Goal: Information Seeking & Learning: Learn about a topic

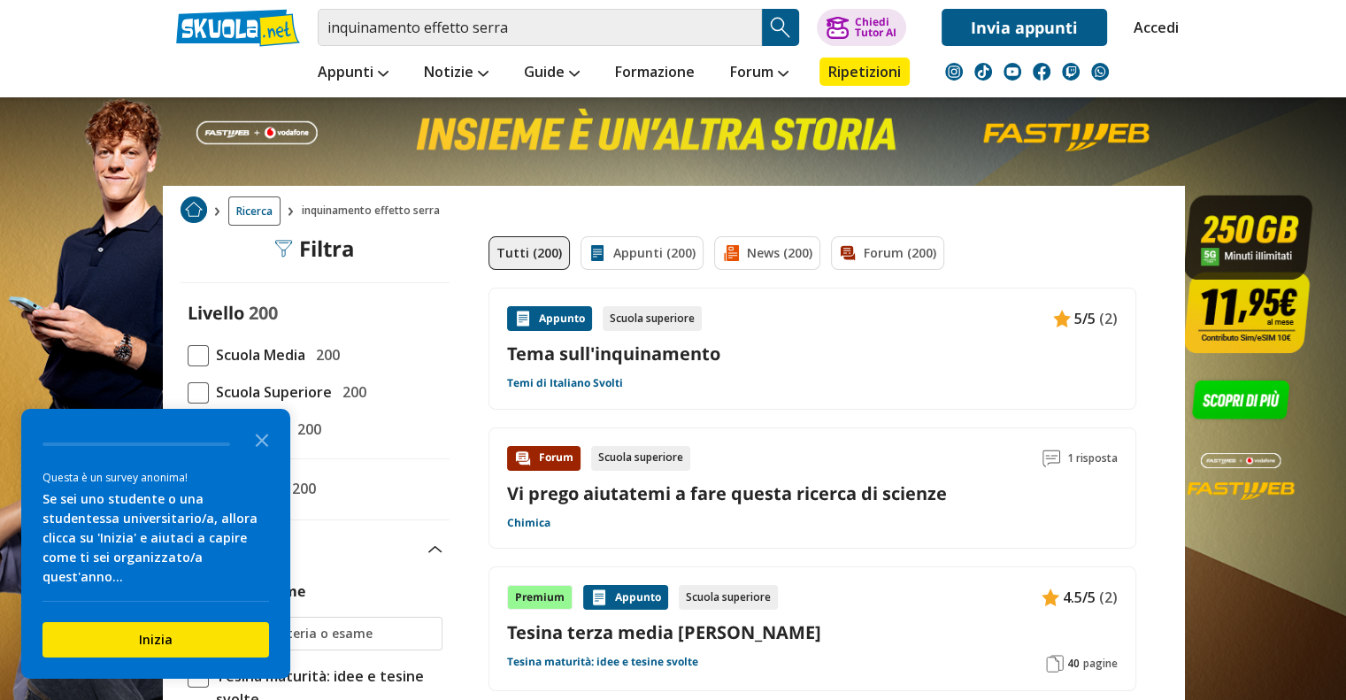
click at [201, 350] on span at bounding box center [198, 355] width 21 height 21
click at [188, 355] on input "Scuola Media 200" at bounding box center [188, 355] width 0 height 0
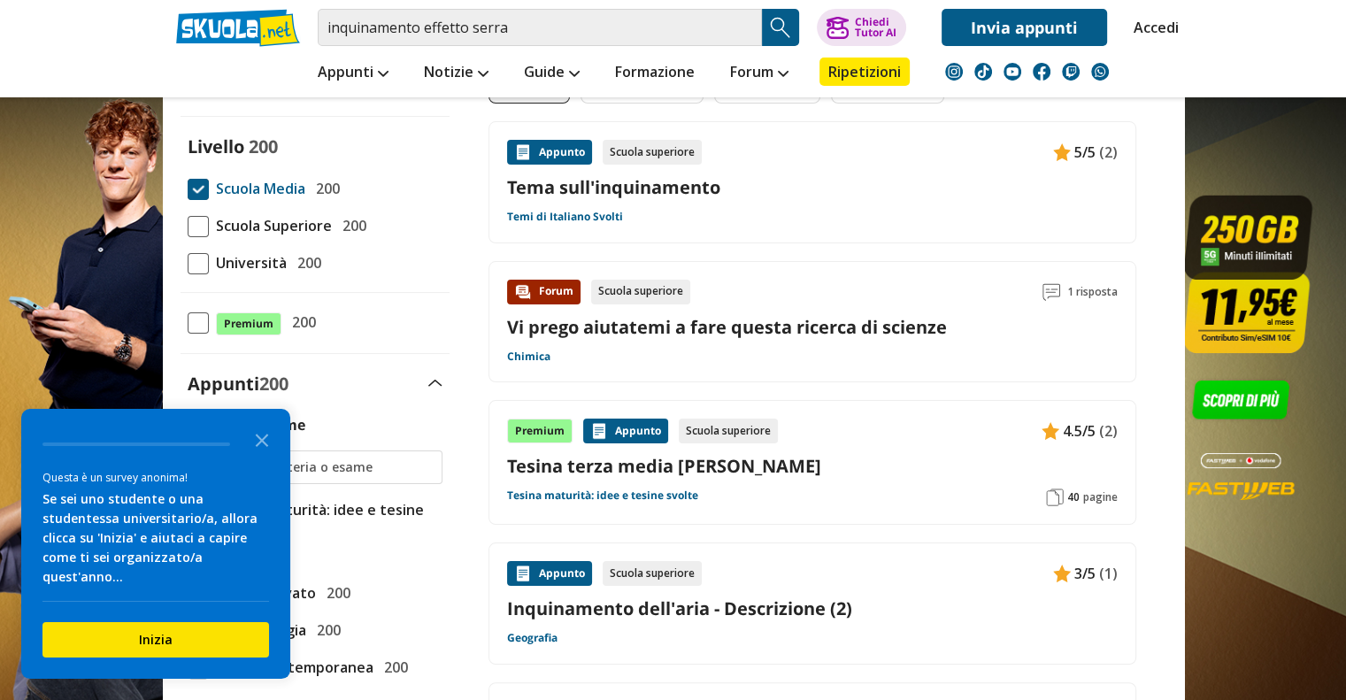
scroll to position [177, 0]
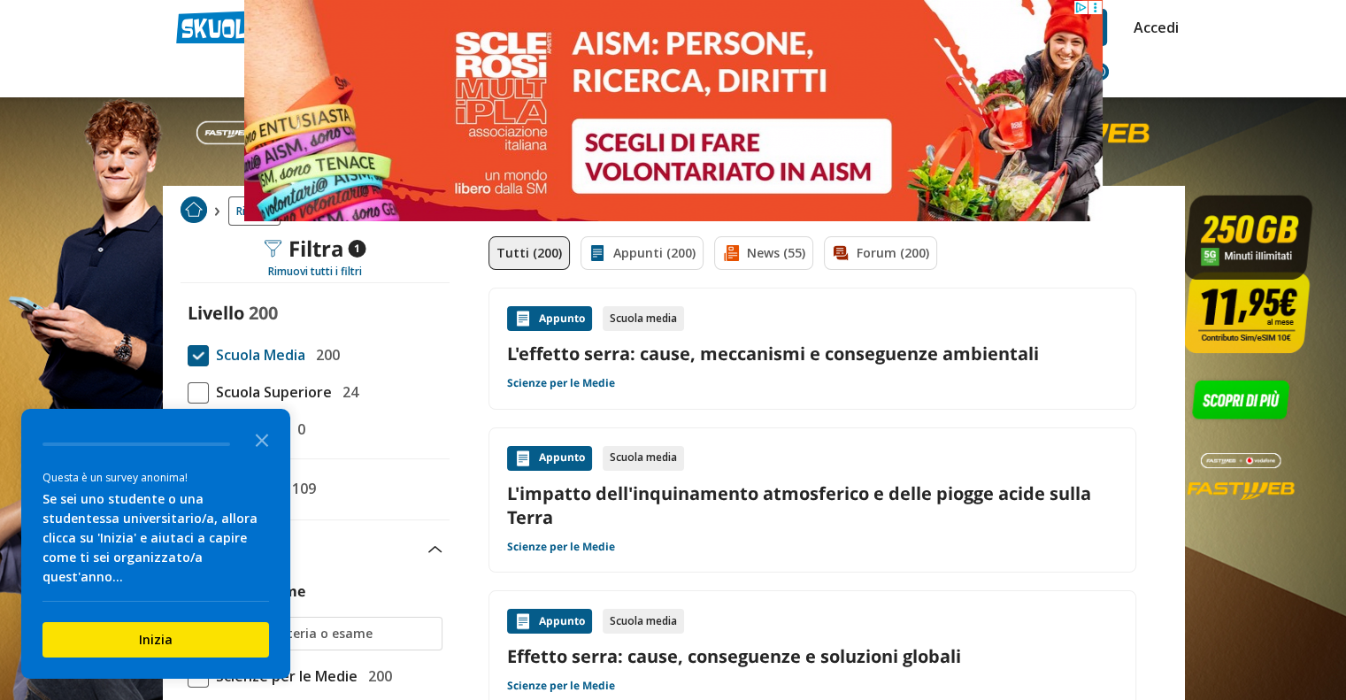
scroll to position [88, 0]
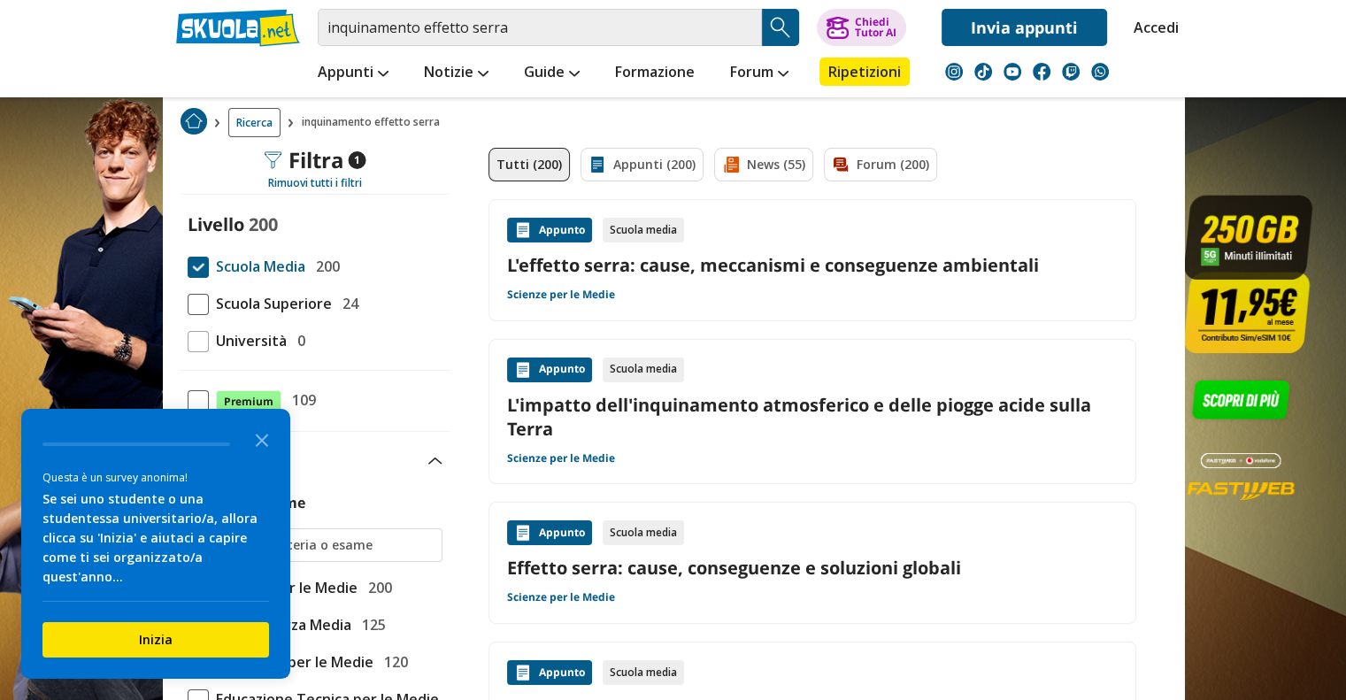
click at [679, 567] on link "Effetto serra: cause, conseguenze e soluzioni globali" at bounding box center [812, 568] width 610 height 24
